Goal: Task Accomplishment & Management: Manage account settings

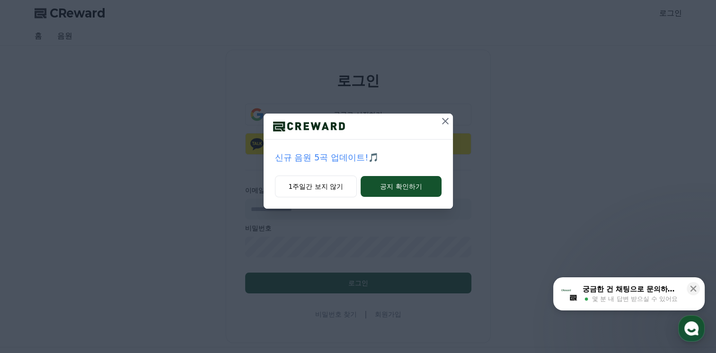
click at [445, 124] on icon at bounding box center [445, 120] width 11 height 11
click at [445, 120] on icon at bounding box center [445, 120] width 11 height 11
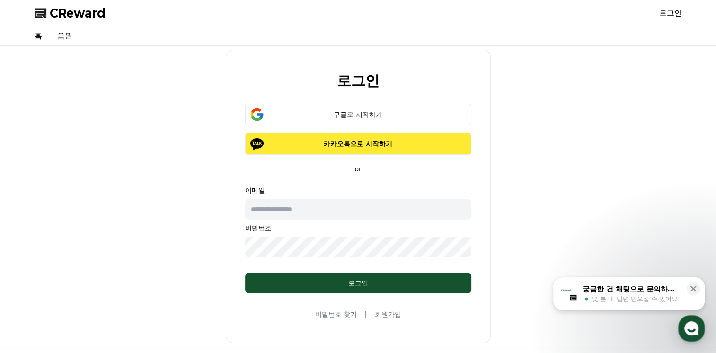
click at [368, 144] on p "카카오톡으로 시작하기" at bounding box center [358, 143] width 199 height 9
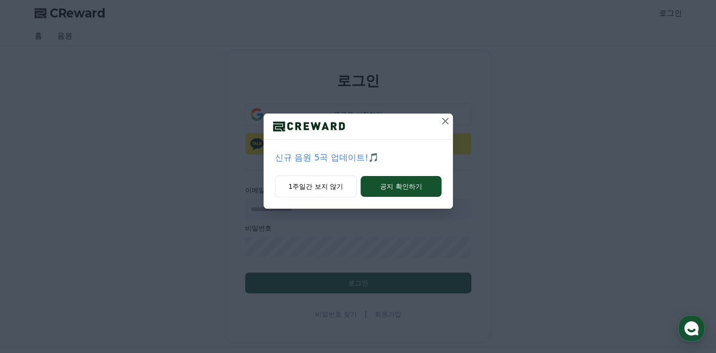
drag, startPoint x: 437, startPoint y: 131, endPoint x: 441, endPoint y: 124, distance: 7.6
click at [441, 124] on div at bounding box center [445, 127] width 15 height 26
click at [441, 124] on icon at bounding box center [445, 120] width 11 height 11
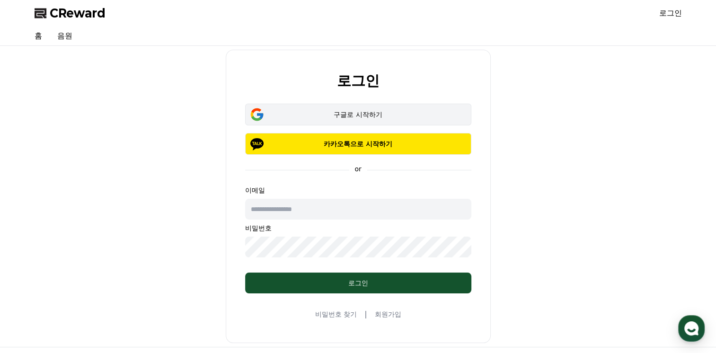
click at [441, 120] on button "구글로 시작하기" at bounding box center [358, 115] width 226 height 22
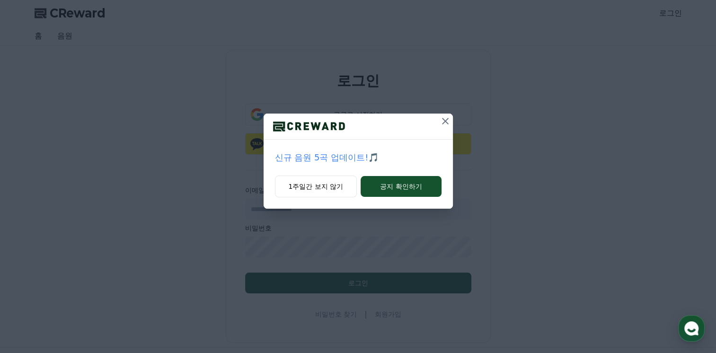
click at [441, 118] on icon at bounding box center [445, 120] width 11 height 11
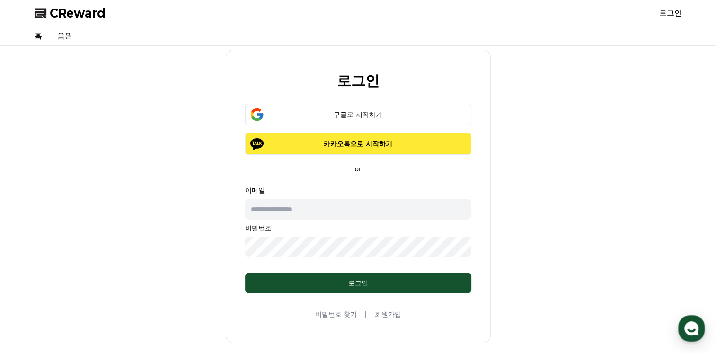
click at [431, 140] on p "카카오톡으로 시작하기" at bounding box center [358, 143] width 199 height 9
